Goal: Transaction & Acquisition: Purchase product/service

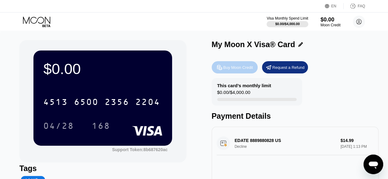
click at [238, 69] on div "Buy Moon Credit" at bounding box center [238, 67] width 30 height 5
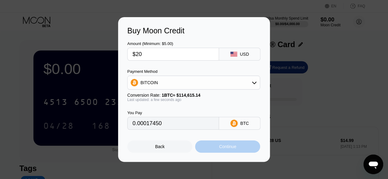
click at [234, 149] on div "Continue" at bounding box center [227, 146] width 17 height 5
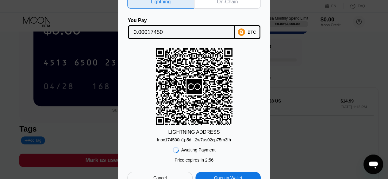
scroll to position [44, 0]
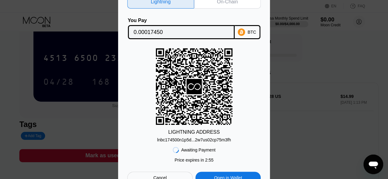
click at [258, 90] on div "LIGHTNING ADDRESS lnbc174500n1p5d...2w7us02cp75m3fh" at bounding box center [193, 95] width 133 height 94
click at [304, 69] on div "Lightning On-Chain You Pay 0.00017450 BTC LIGHTNING ADDRESS lnbc174500n1p5d...2…" at bounding box center [194, 90] width 388 height 208
click at [219, 4] on div "On-Chain" at bounding box center [227, 1] width 67 height 13
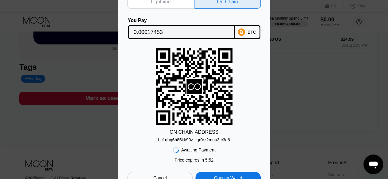
scroll to position [134, 0]
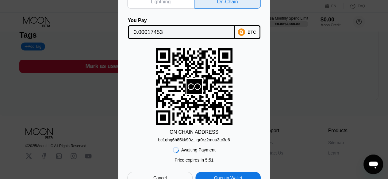
click at [310, 98] on div "Lightning On-Chain You Pay 0.00017453 BTC ON CHAIN ADDRESS bc1qhg6h85kk90z...qr…" at bounding box center [194, 90] width 388 height 208
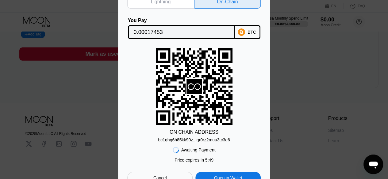
scroll to position [166, 0]
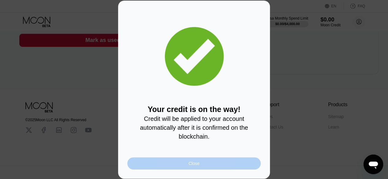
click at [207, 163] on div "Close" at bounding box center [193, 164] width 133 height 12
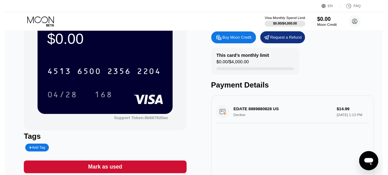
scroll to position [0, 0]
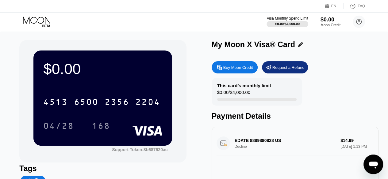
click at [385, 37] on div "$0.00 4513 6500 2356 2204 04/28 168 Support Token: 8b687620ac Tags Add Tag Mark…" at bounding box center [194, 140] width 388 height 219
click at [326, 22] on div "$0.00" at bounding box center [330, 19] width 21 height 6
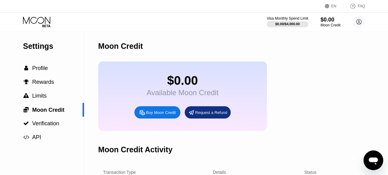
click at [44, 23] on icon at bounding box center [37, 22] width 29 height 11
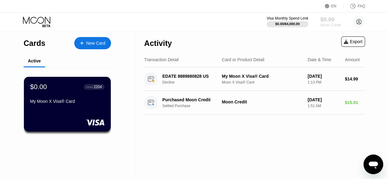
click at [326, 24] on div "Moon Credit" at bounding box center [330, 25] width 21 height 4
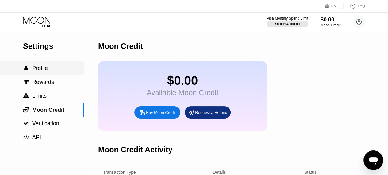
click at [41, 68] on span "Profile" at bounding box center [40, 68] width 16 height 6
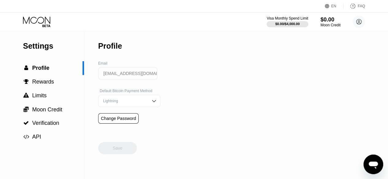
click at [151, 103] on img at bounding box center [154, 101] width 6 height 6
click at [47, 113] on span "Moon Credit" at bounding box center [47, 110] width 30 height 6
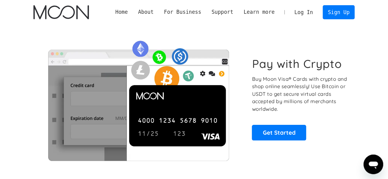
click at [303, 16] on link "Log In" at bounding box center [303, 12] width 29 height 13
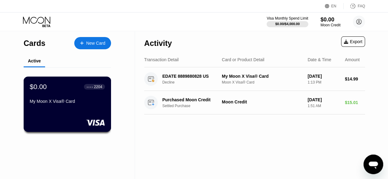
click at [75, 104] on div "My Moon X Visa® Card" at bounding box center [67, 101] width 75 height 5
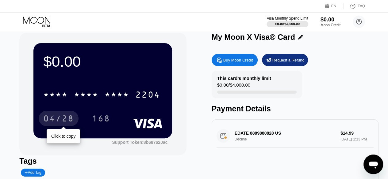
scroll to position [7, 0]
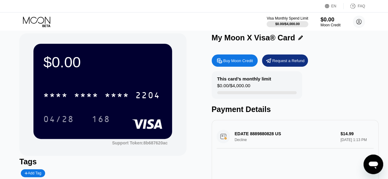
click at [41, 23] on icon at bounding box center [36, 20] width 27 height 7
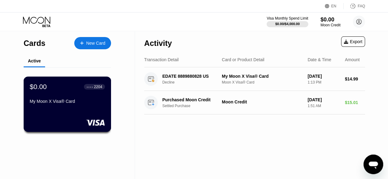
click at [79, 98] on div "$0.00 ● ● ● ● 2204 My Moon X Visa® Card" at bounding box center [67, 95] width 75 height 24
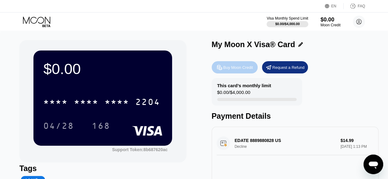
click at [236, 67] on div "Buy Moon Credit" at bounding box center [238, 67] width 30 height 5
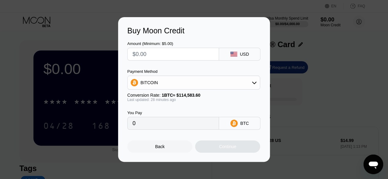
click at [344, 55] on div "Buy Moon Credit Amount (Minimum: $5.00) USD Payment Method BITCOIN Conversion R…" at bounding box center [194, 89] width 388 height 145
click at [158, 149] on div "Back" at bounding box center [160, 146] width 10 height 5
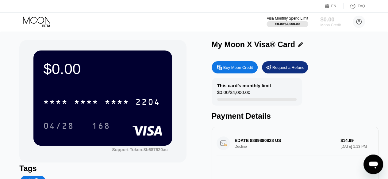
click at [329, 17] on div "$0.00" at bounding box center [330, 19] width 21 height 6
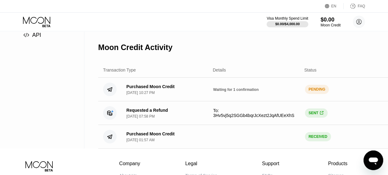
scroll to position [110, 0]
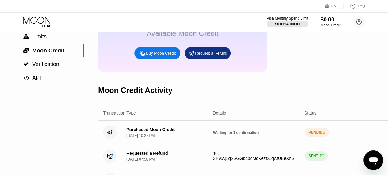
scroll to position [36, 0]
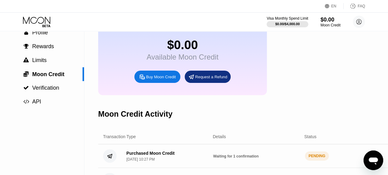
click at [316, 160] on div "PENDING" at bounding box center [317, 155] width 24 height 9
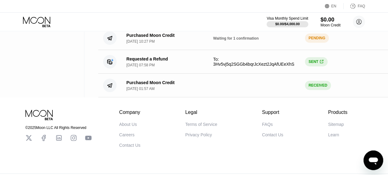
scroll to position [158, 0]
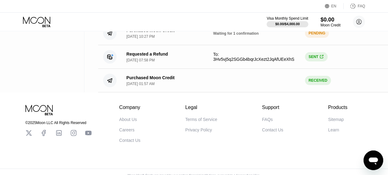
click at [236, 36] on div "Waiting for 1 confirmation" at bounding box center [256, 33] width 87 height 5
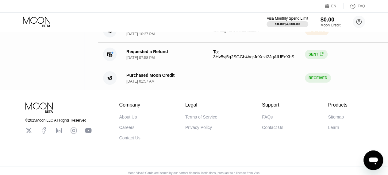
drag, startPoint x: 387, startPoint y: 102, endPoint x: 387, endPoint y: 112, distance: 10.8
click at [387, 112] on div "© 2025 Moon LLC All Rights Reserved Company About Us Careers Contact Us Legal T…" at bounding box center [194, 135] width 388 height 90
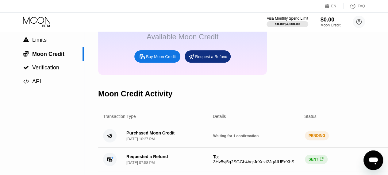
scroll to position [0, 0]
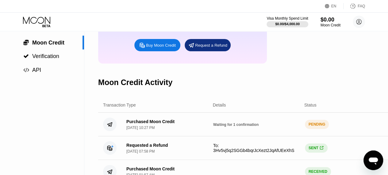
scroll to position [37, 0]
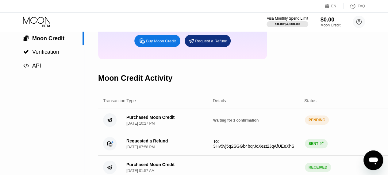
scroll to position [123, 0]
